Goal: Information Seeking & Learning: Learn about a topic

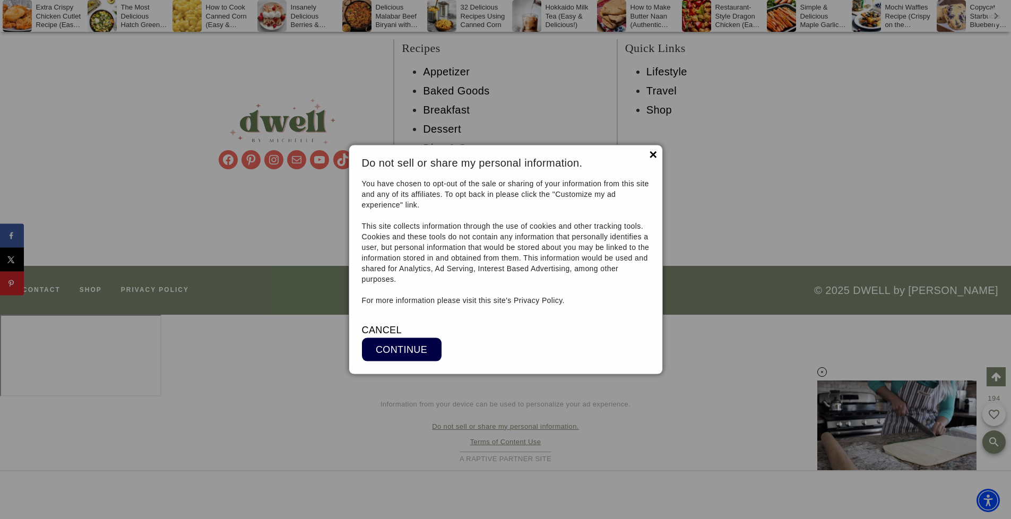
scroll to position [13403, 0]
